Goal: Feedback & Contribution: Submit feedback/report problem

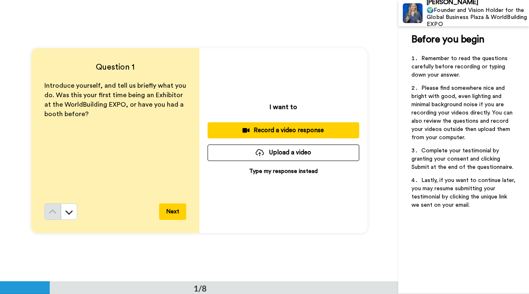
click at [269, 127] on div "Record a video response" at bounding box center [283, 130] width 139 height 9
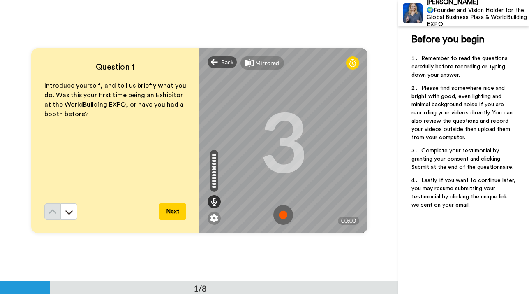
click at [286, 215] on img at bounding box center [283, 215] width 20 height 20
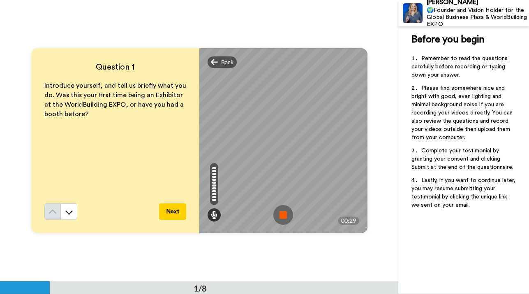
click at [286, 215] on img at bounding box center [283, 215] width 20 height 20
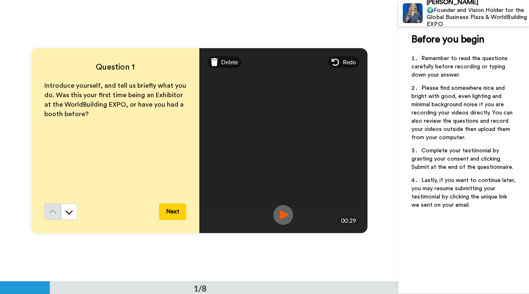
click at [173, 213] on button "Next" at bounding box center [172, 211] width 27 height 16
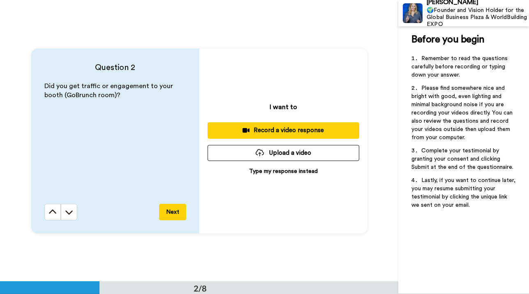
scroll to position [281, 0]
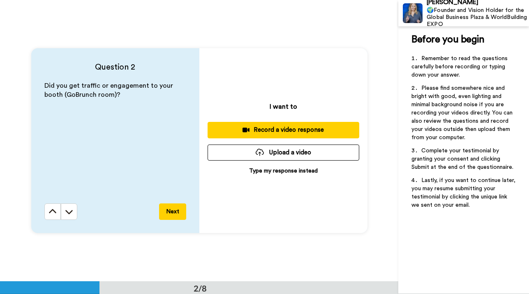
click at [280, 130] on div "Record a video response" at bounding box center [283, 129] width 139 height 9
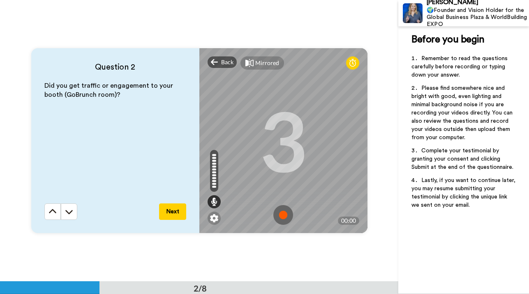
click at [284, 212] on img at bounding box center [283, 215] width 20 height 20
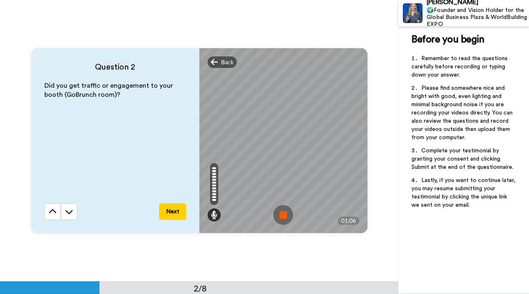
click at [284, 212] on img at bounding box center [283, 215] width 20 height 20
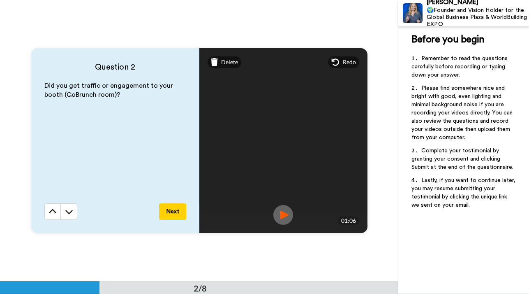
click at [172, 210] on button "Next" at bounding box center [172, 211] width 27 height 16
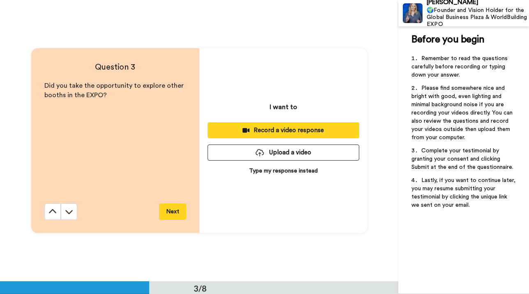
scroll to position [562, 0]
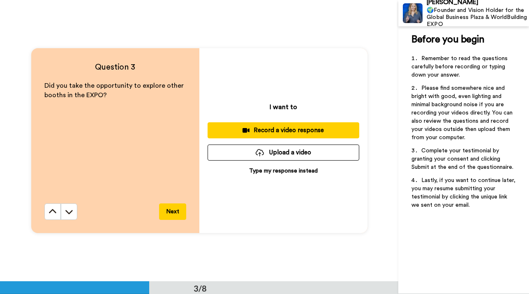
click at [256, 126] on div "Record a video response" at bounding box center [283, 130] width 139 height 9
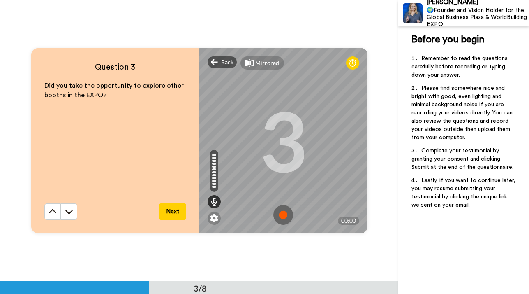
click at [167, 215] on button "Next" at bounding box center [172, 211] width 27 height 16
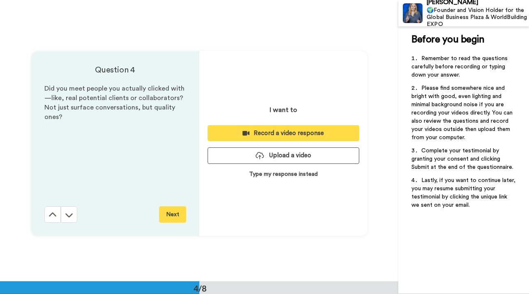
scroll to position [843, 0]
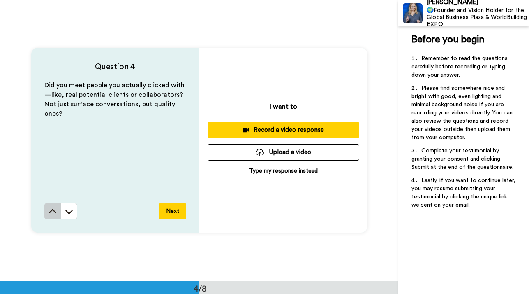
click at [51, 208] on icon at bounding box center [53, 211] width 8 height 8
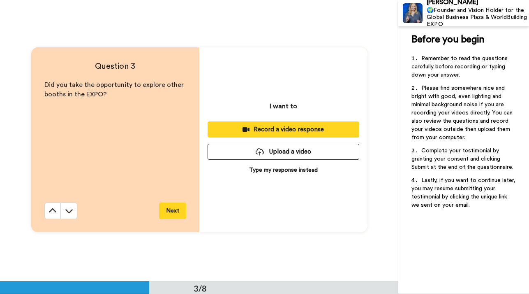
scroll to position [562, 0]
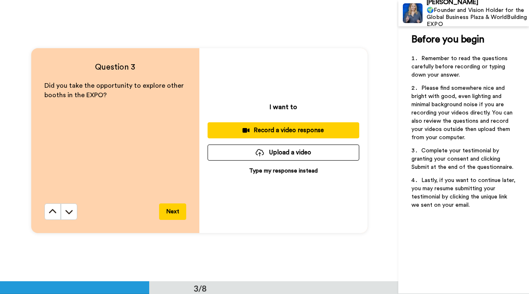
click at [310, 132] on div "Record a video response" at bounding box center [283, 130] width 139 height 9
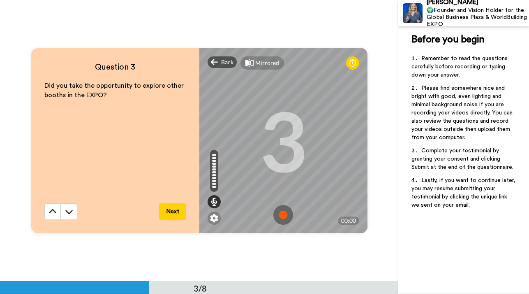
click at [282, 212] on img at bounding box center [283, 215] width 20 height 20
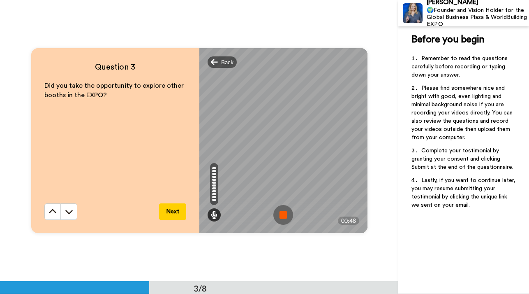
click at [282, 212] on img at bounding box center [283, 215] width 20 height 20
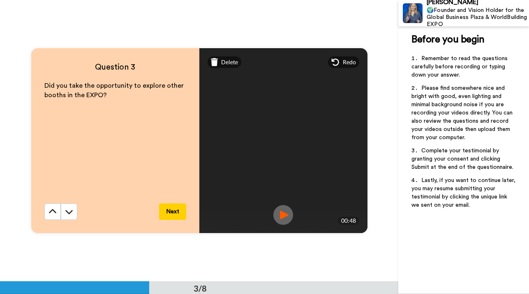
click at [166, 212] on button "Next" at bounding box center [172, 211] width 27 height 16
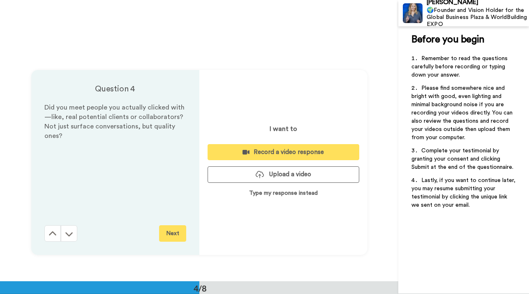
scroll to position [843, 0]
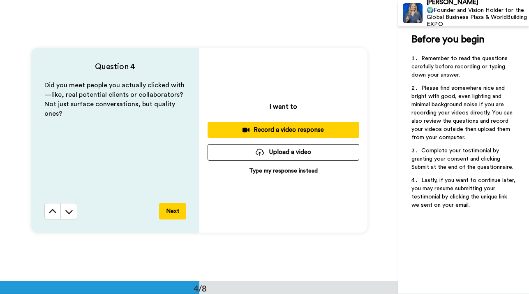
click at [269, 129] on div "Record a video response" at bounding box center [283, 129] width 139 height 9
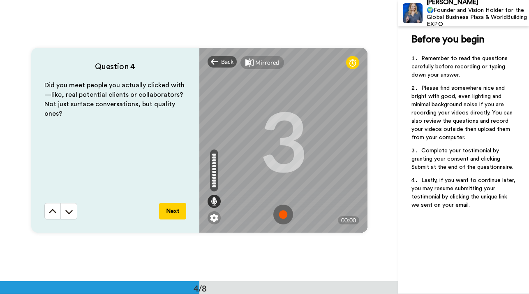
click at [282, 216] on img at bounding box center [283, 214] width 20 height 20
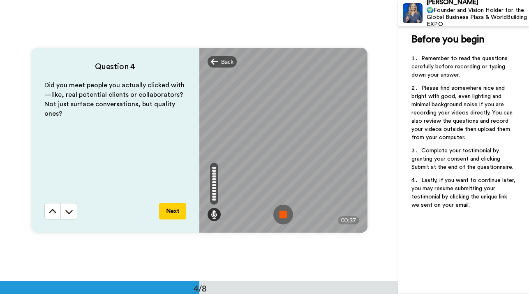
click at [282, 217] on img at bounding box center [283, 214] width 20 height 20
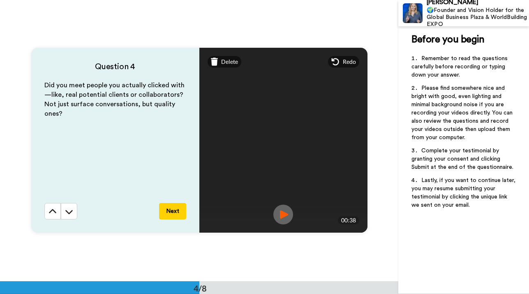
click at [173, 215] on button "Next" at bounding box center [172, 211] width 27 height 16
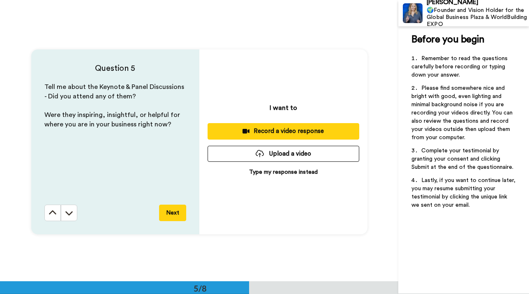
scroll to position [1124, 0]
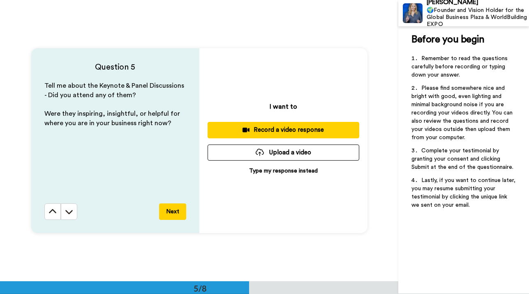
click at [261, 129] on div "Record a video response" at bounding box center [283, 129] width 139 height 9
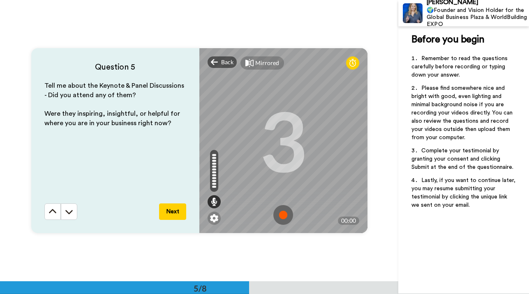
click at [281, 218] on img at bounding box center [283, 215] width 20 height 20
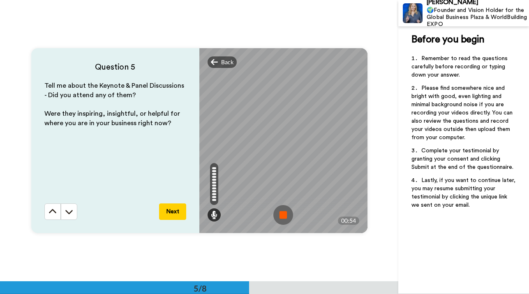
click at [281, 216] on img at bounding box center [283, 215] width 20 height 20
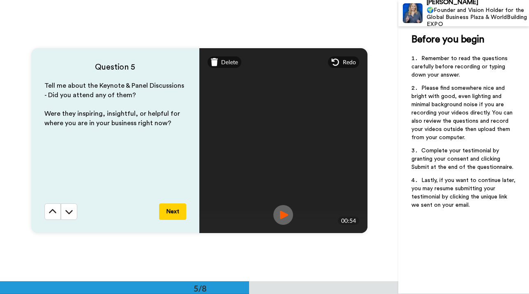
click at [176, 213] on button "Next" at bounding box center [172, 211] width 27 height 16
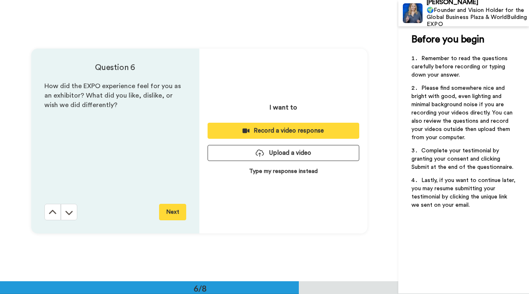
scroll to position [1405, 0]
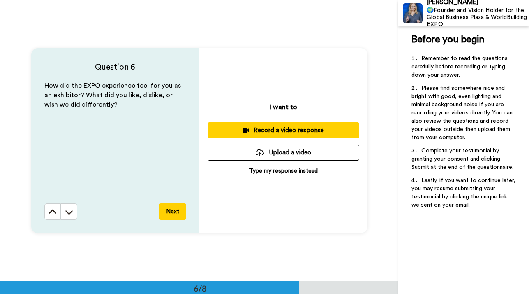
click at [270, 129] on div "Record a video response" at bounding box center [283, 130] width 139 height 9
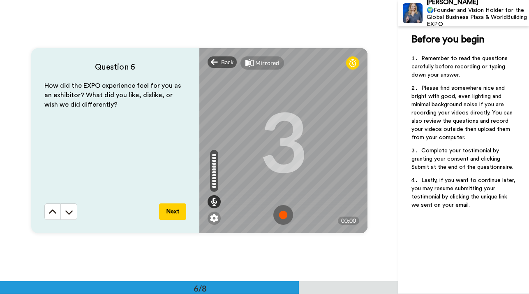
click at [283, 215] on img at bounding box center [283, 215] width 20 height 20
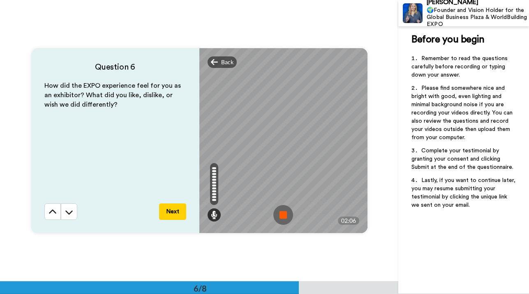
click at [283, 215] on img at bounding box center [283, 215] width 20 height 20
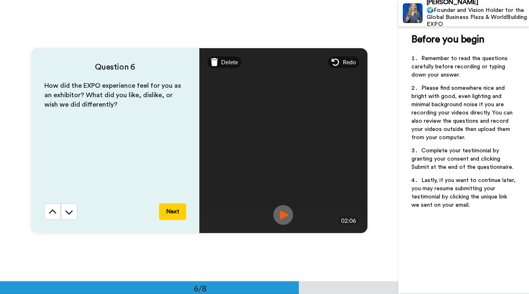
click at [179, 212] on button "Next" at bounding box center [172, 211] width 27 height 16
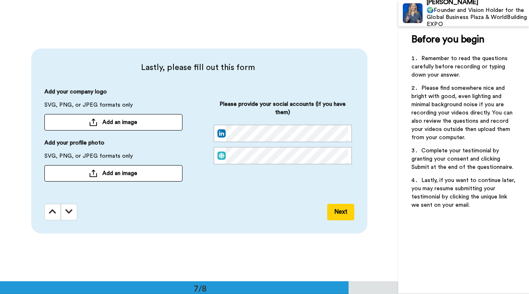
scroll to position [1686, 0]
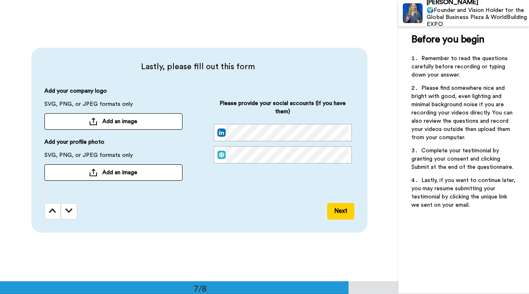
click at [131, 121] on span "Add an image" at bounding box center [119, 121] width 35 height 8
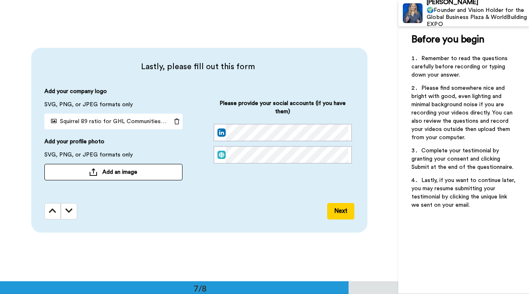
click at [118, 172] on span "Add an image" at bounding box center [119, 172] width 35 height 8
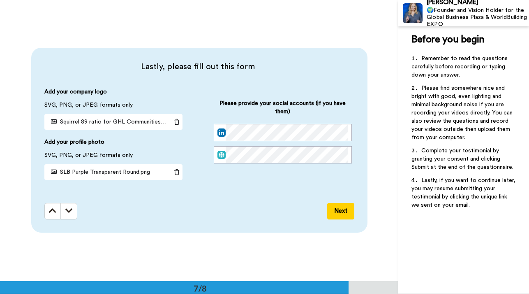
scroll to position [0, 0]
click at [338, 212] on button "Next" at bounding box center [340, 211] width 27 height 16
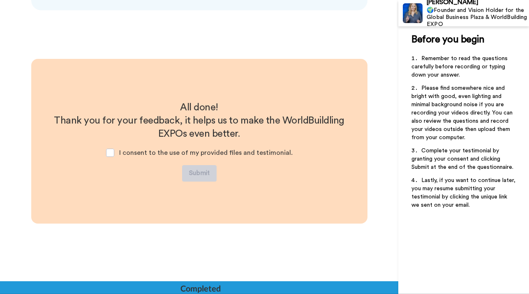
scroll to position [1908, 0]
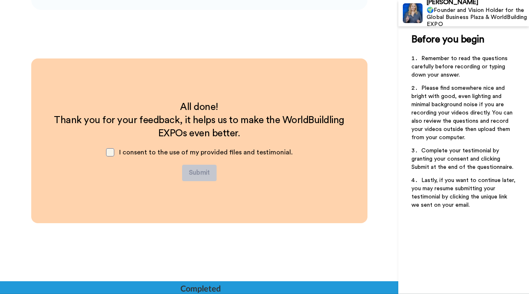
click at [113, 152] on span at bounding box center [110, 152] width 8 height 8
click at [194, 174] on button "Submit" at bounding box center [199, 172] width 35 height 16
